Goal: Task Accomplishment & Management: Use online tool/utility

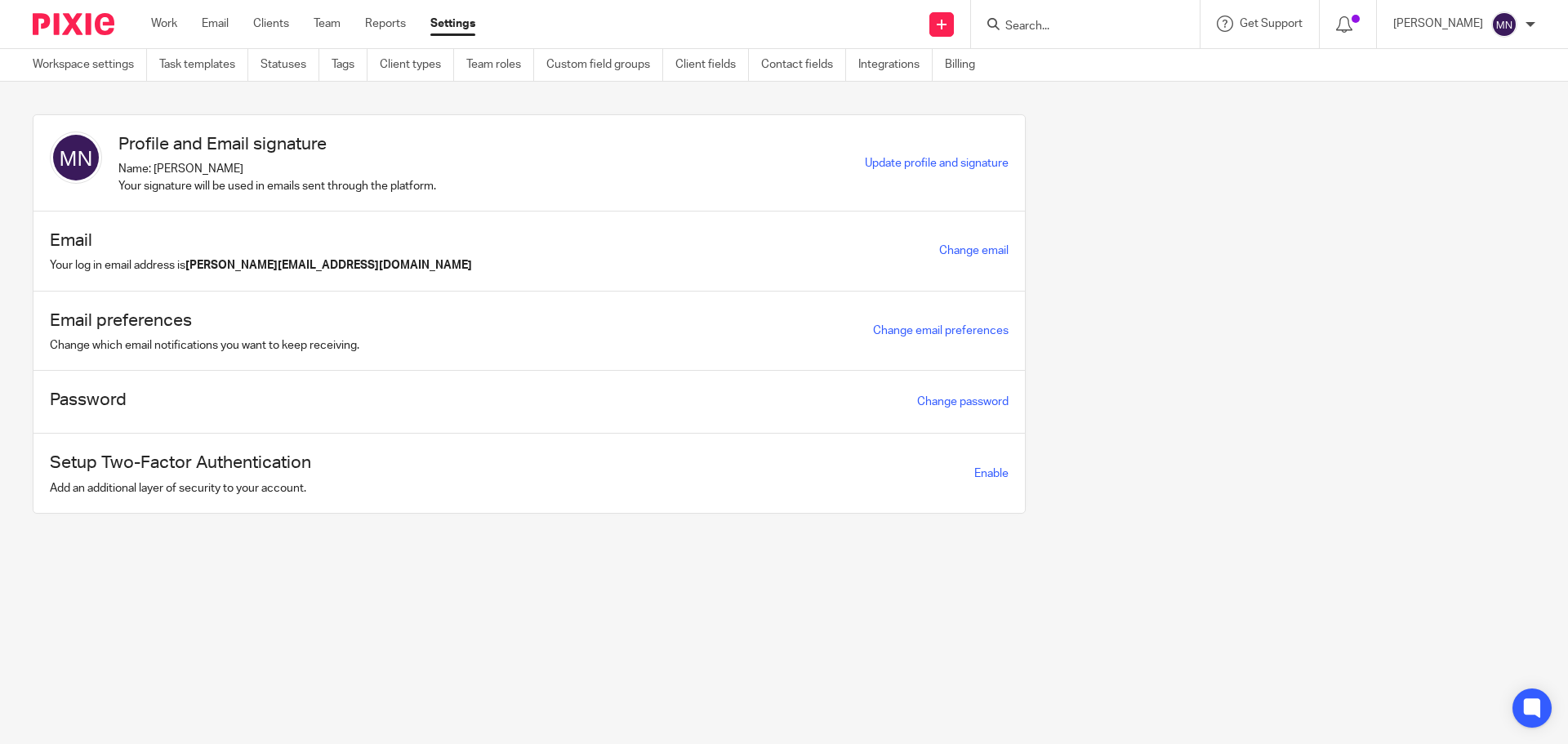
click at [1088, 21] on input "Search" at bounding box center [1078, 27] width 147 height 15
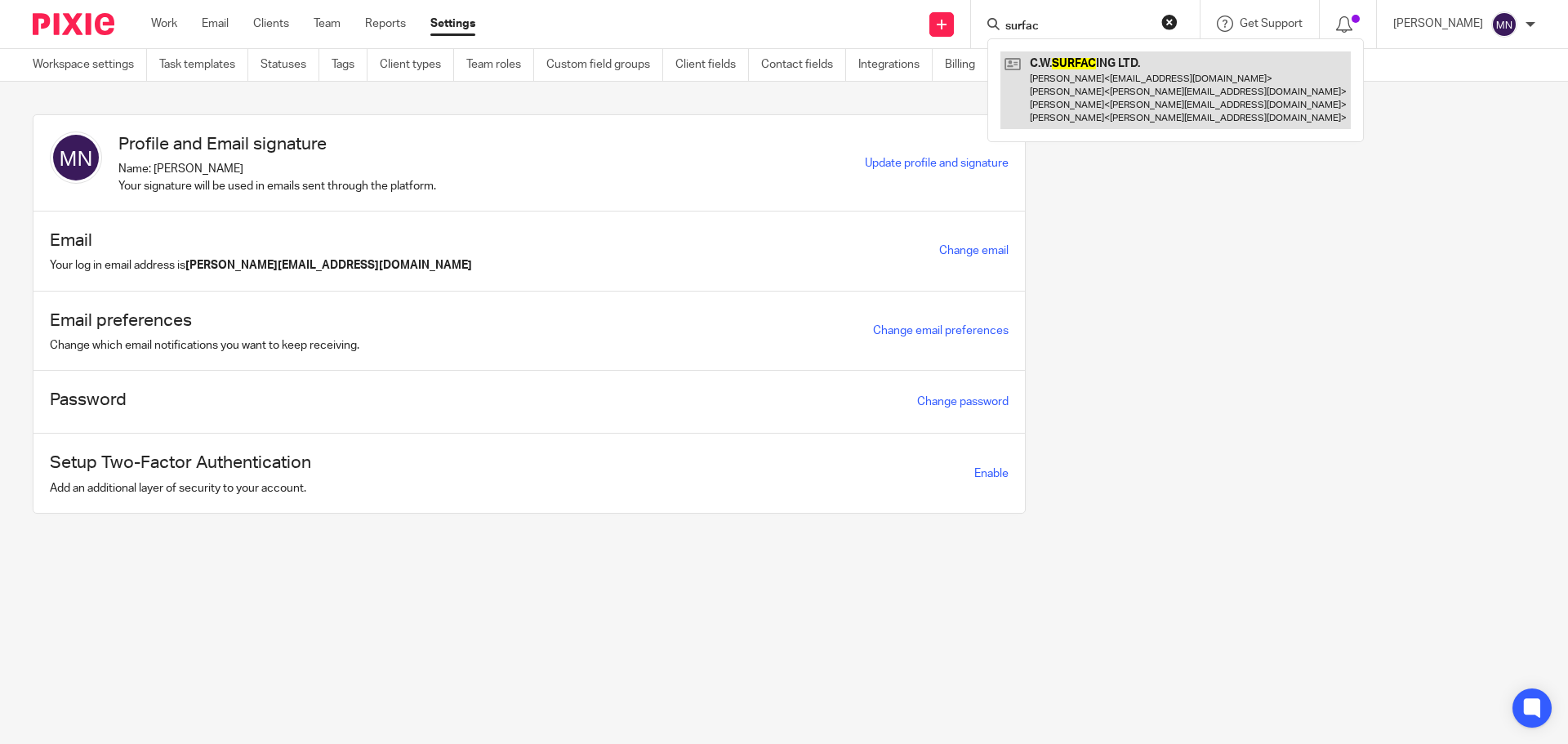
type input "surfac"
click at [1103, 68] on link at bounding box center [1175, 90] width 350 height 78
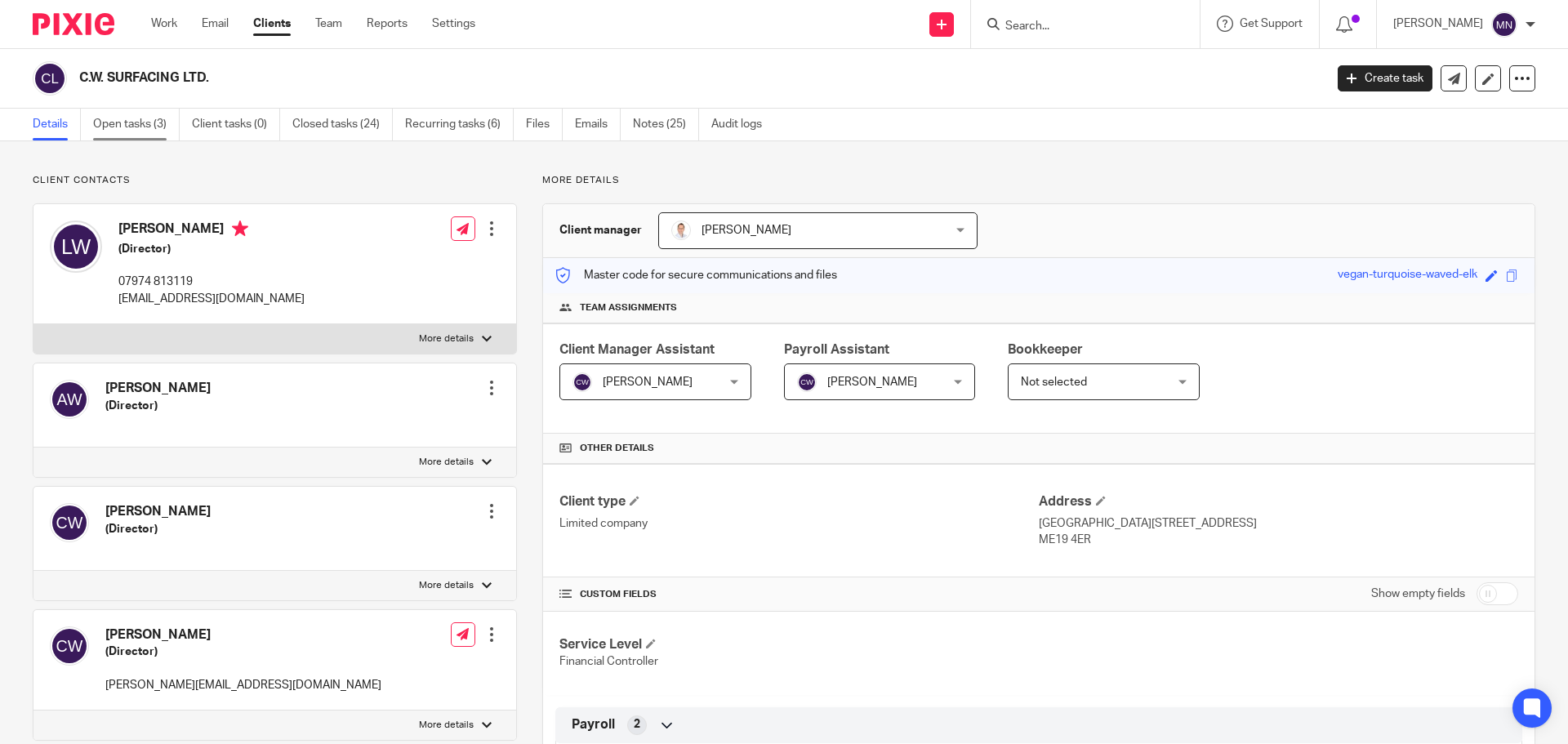
click at [157, 128] on link "Open tasks (3)" at bounding box center [136, 124] width 87 height 32
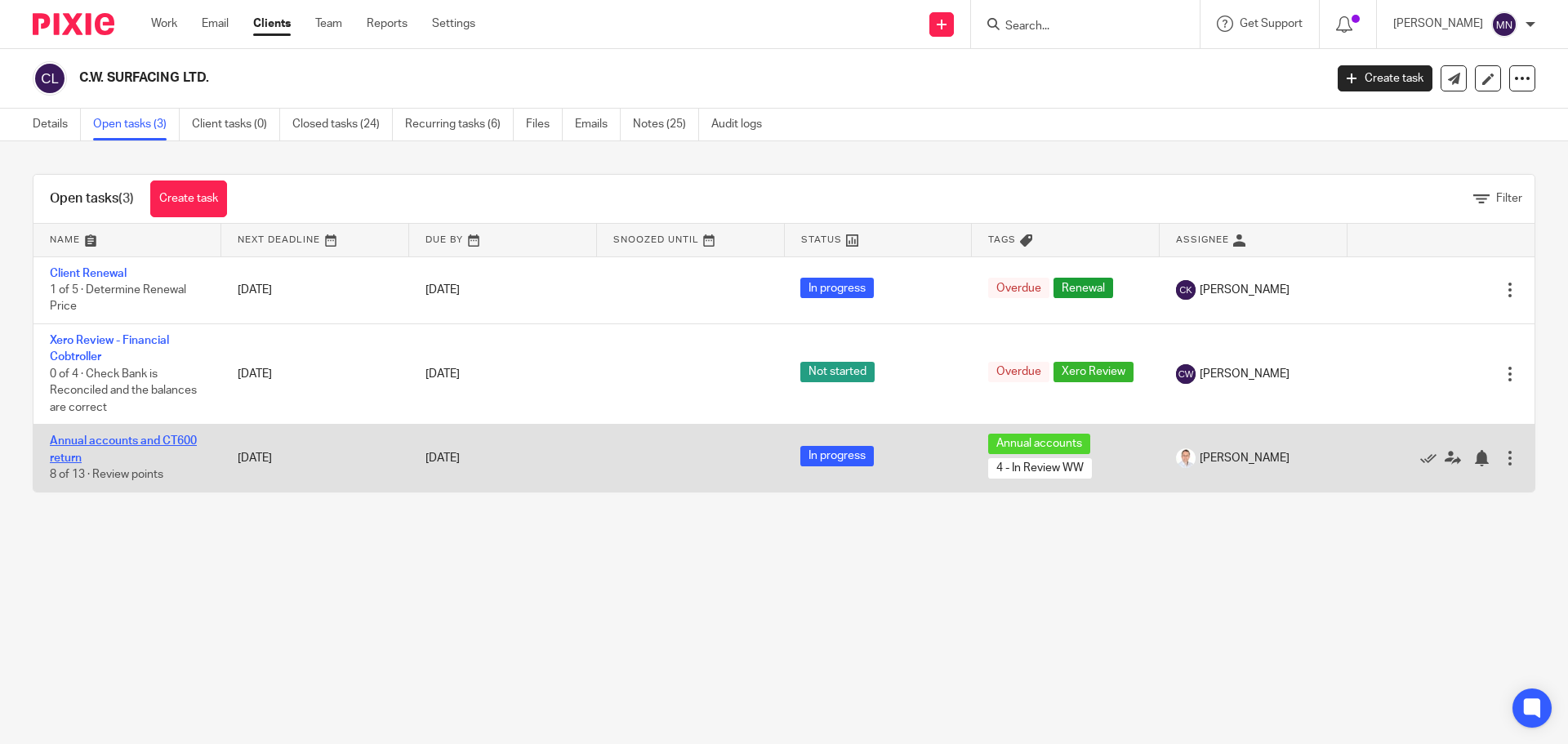
click at [163, 441] on link "Annual accounts and CT600 return" at bounding box center [124, 448] width 147 height 28
